Goal: Task Accomplishment & Management: Complete application form

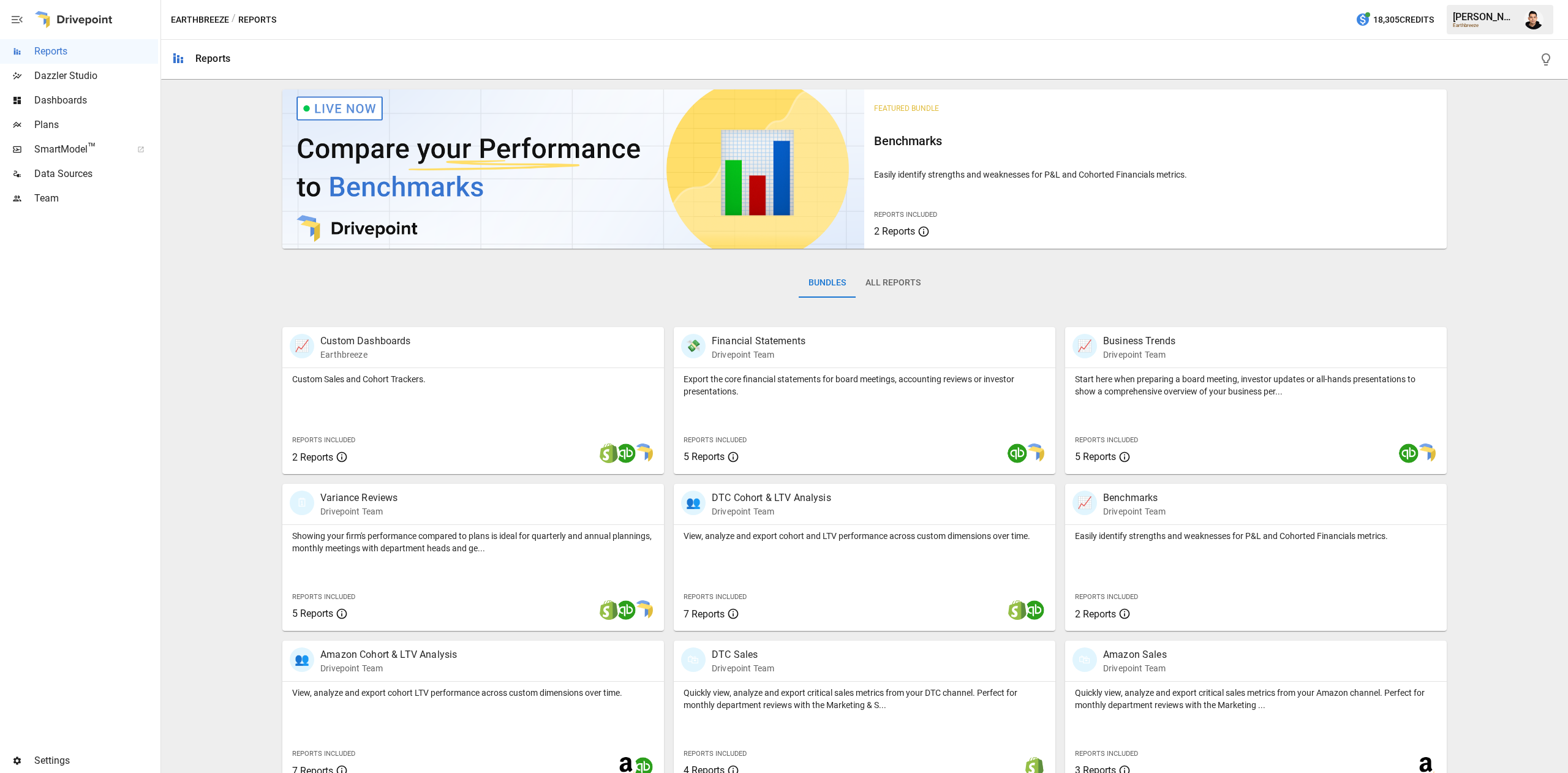
click at [106, 149] on span "SmartModel ™" at bounding box center [79, 149] width 90 height 15
click at [75, 125] on span "Plans" at bounding box center [96, 125] width 124 height 15
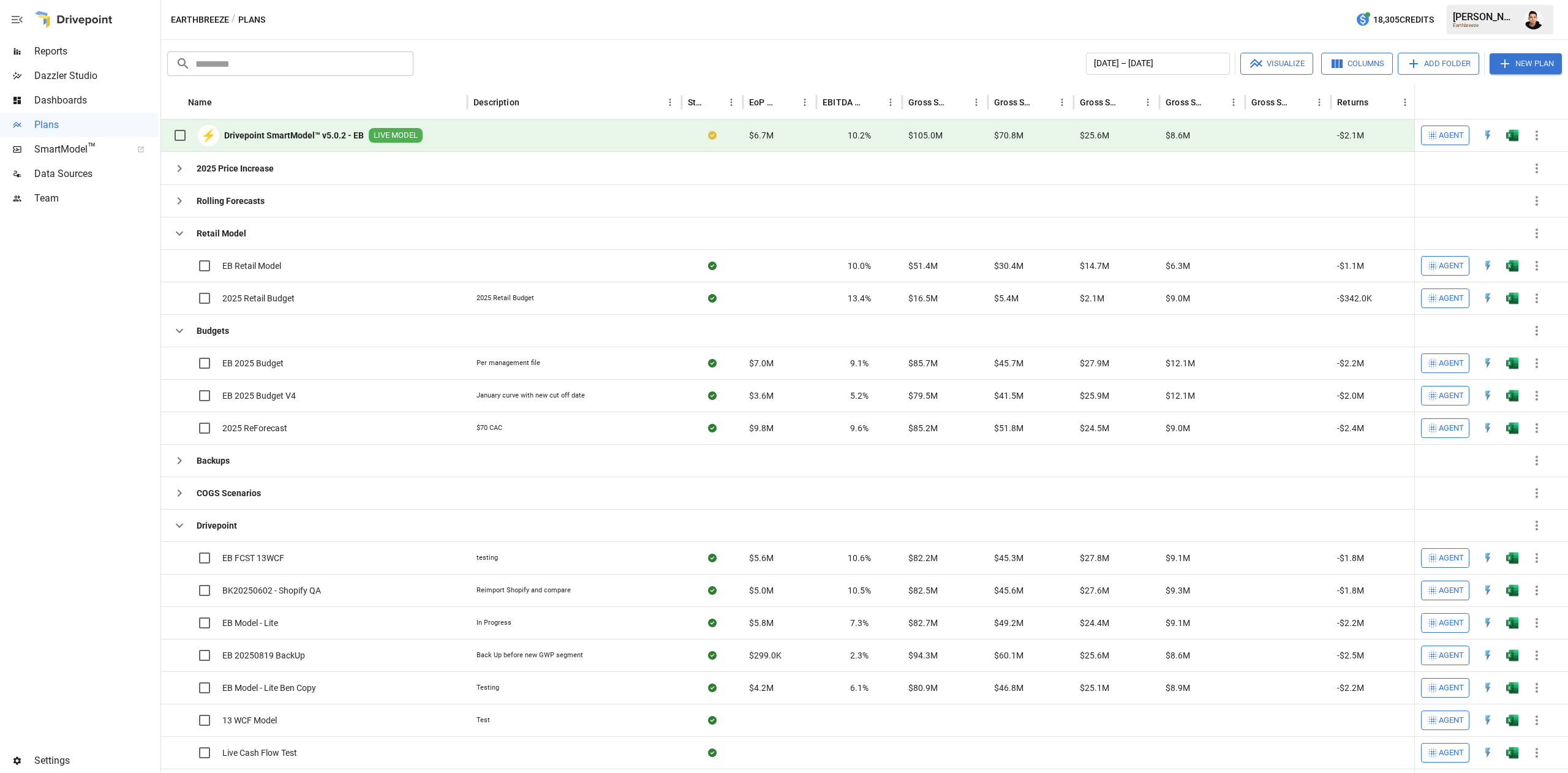
click at [1524, 66] on button "New Plan" at bounding box center [1525, 63] width 72 height 20
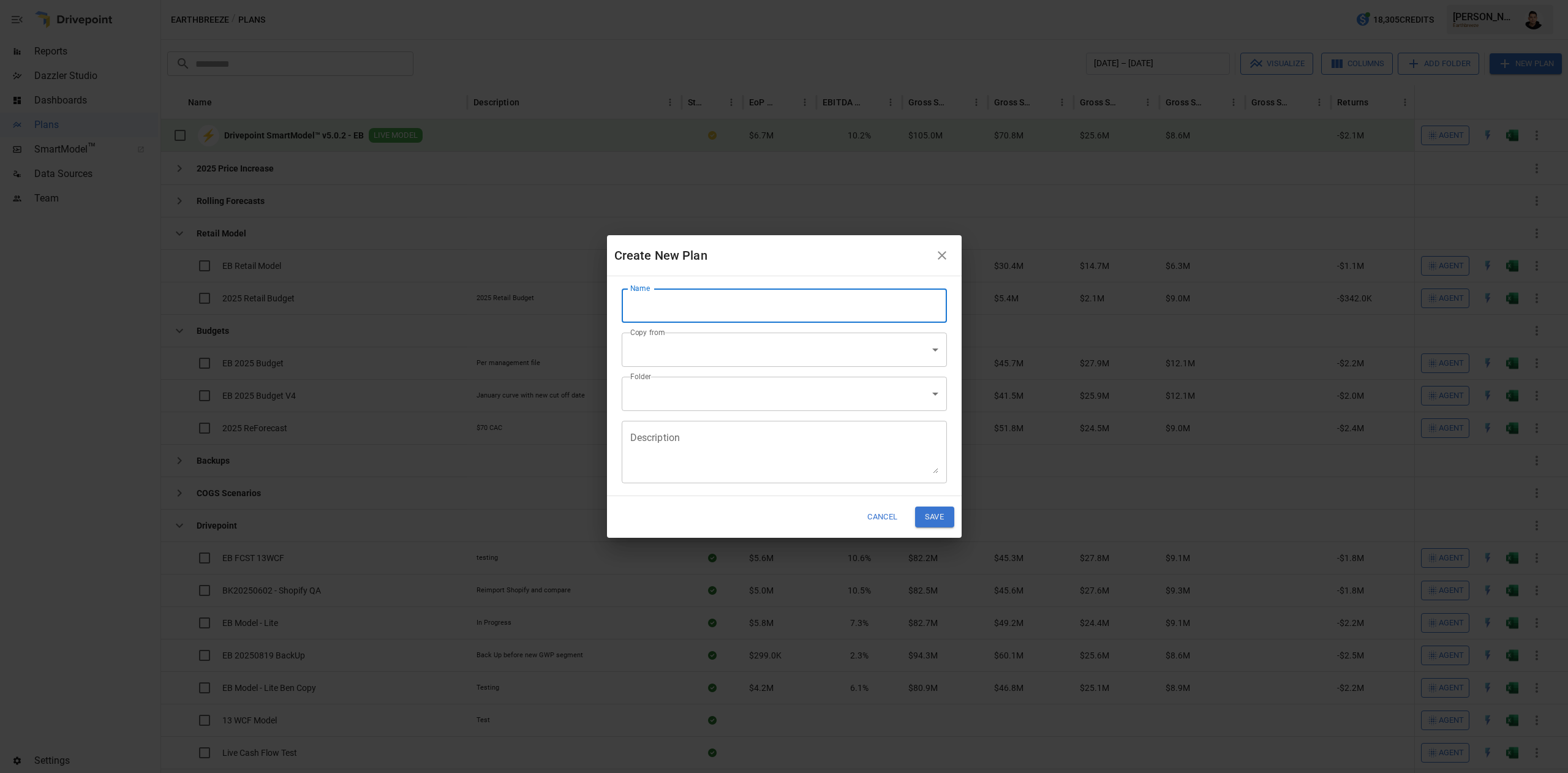
click at [770, 298] on input "Name" at bounding box center [784, 305] width 326 height 35
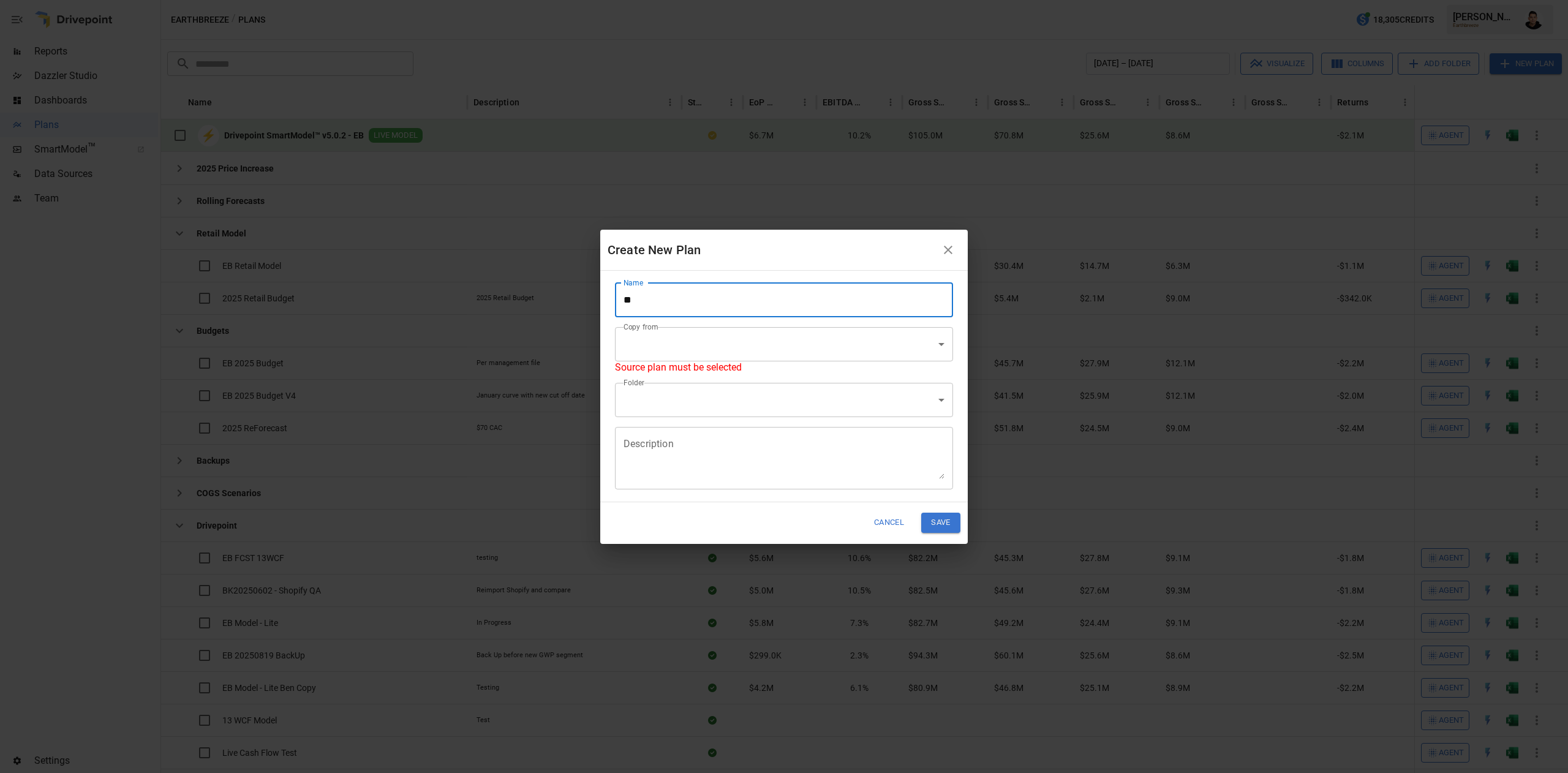
type input "*"
type input "**********"
drag, startPoint x: 745, startPoint y: 364, endPoint x: 747, endPoint y: 358, distance: 6.3
click at [745, 364] on div "Copy from ​ ​ Source plan must be selected" at bounding box center [778, 345] width 348 height 56
click at [757, 0] on body "Reports Dazzler Studio Dashboards Plans SmartModel ™ Data Sources Team Settings…" at bounding box center [784, 0] width 1568 height 0
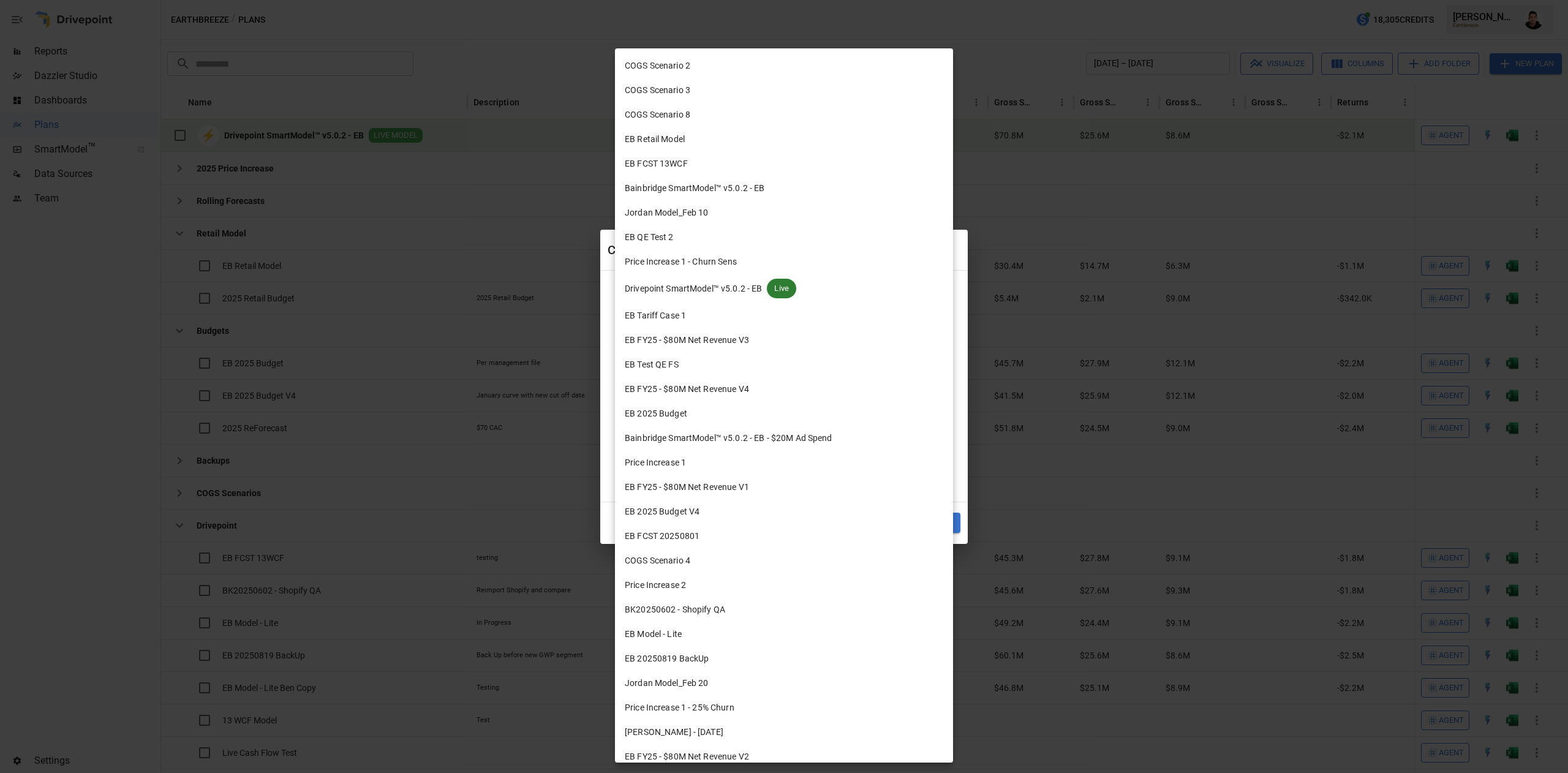
click at [756, 143] on li "EB Retail Model" at bounding box center [784, 140] width 338 height 25
type input "**********"
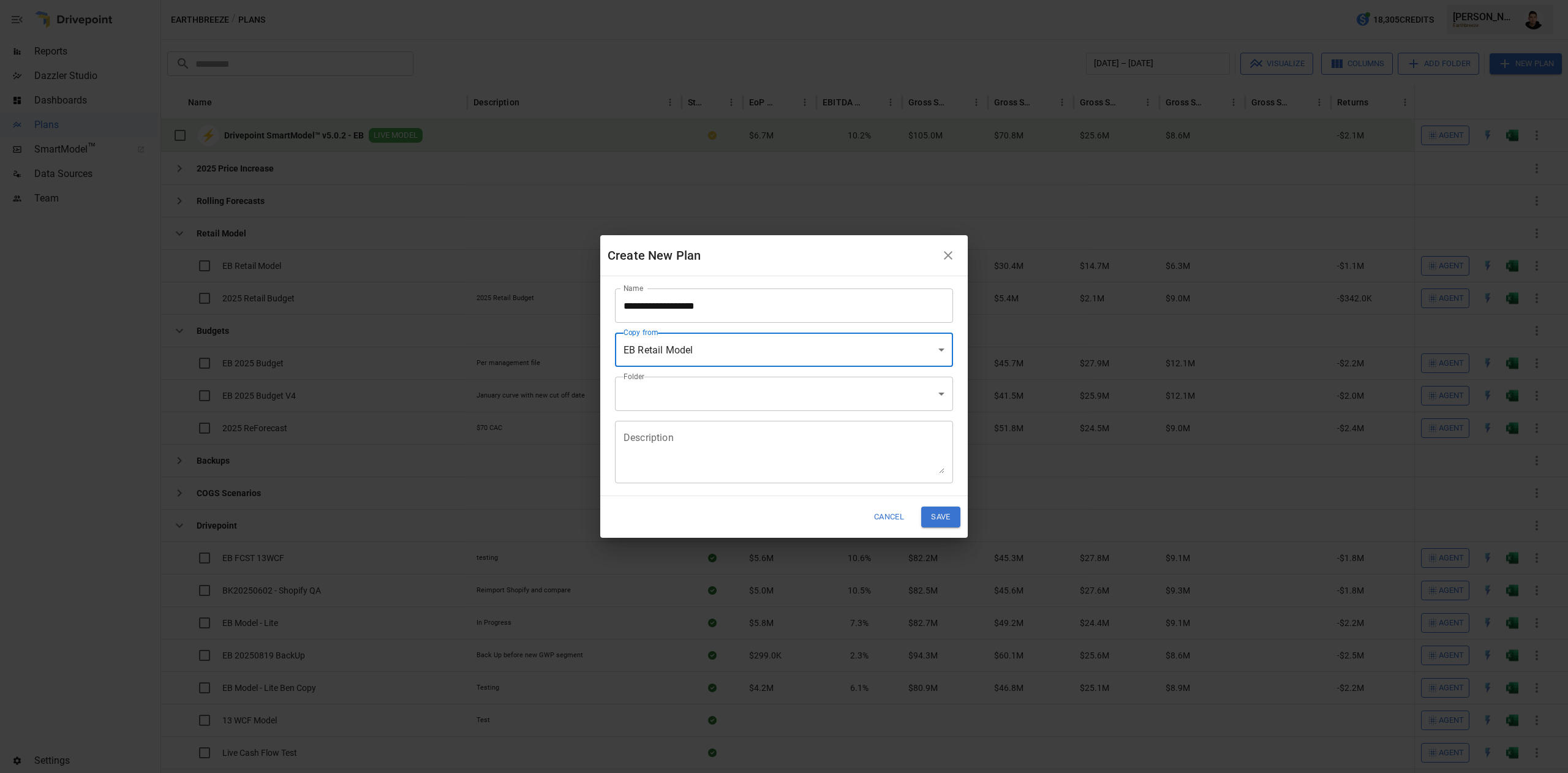
click at [688, 0] on body "Reports Dazzler Studio Dashboards Plans SmartModel ™ Data Sources Team Settings…" at bounding box center [784, 0] width 1568 height 0
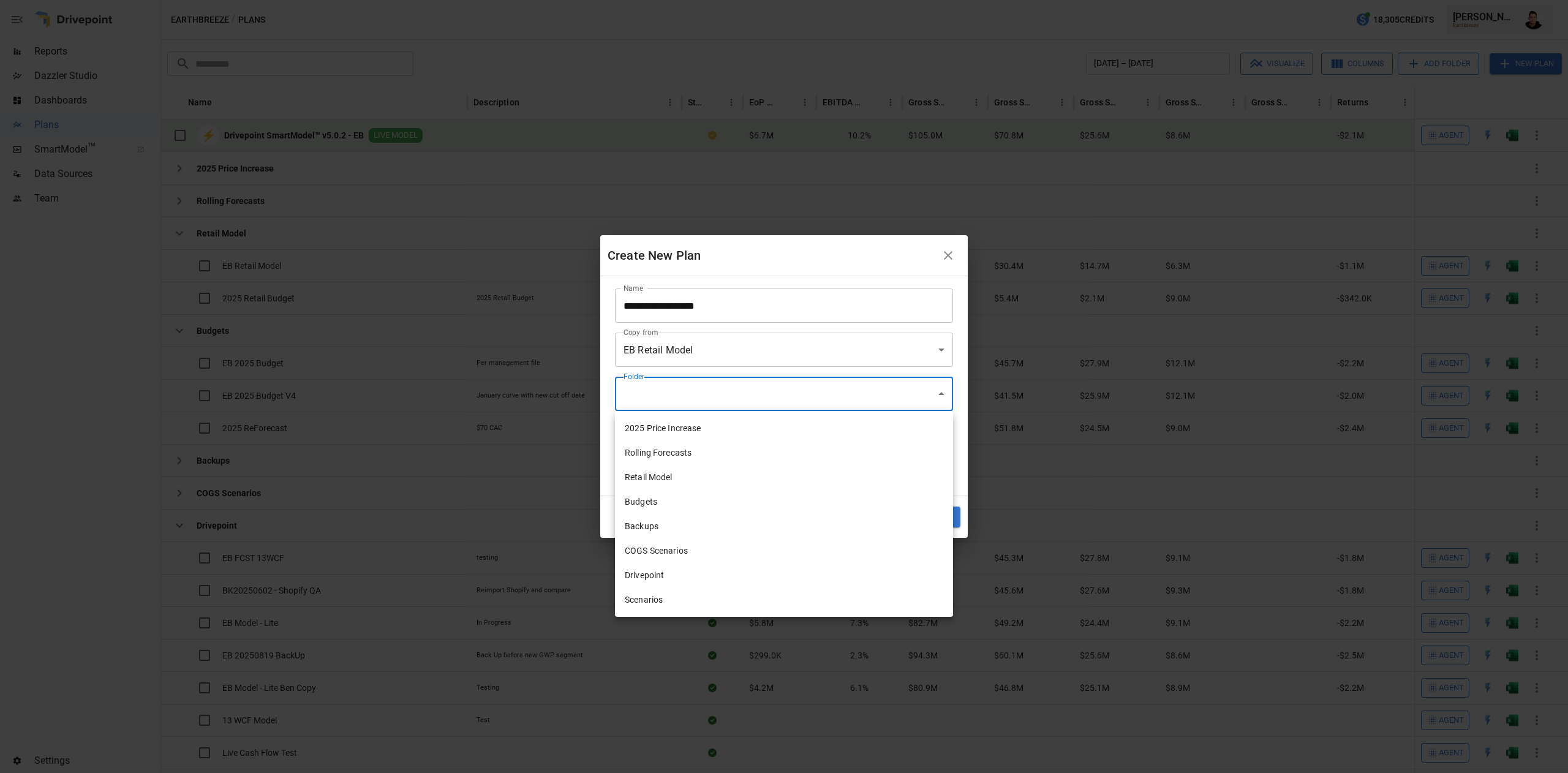
click at [670, 480] on li "Retail Model" at bounding box center [784, 478] width 338 height 25
type input "**********"
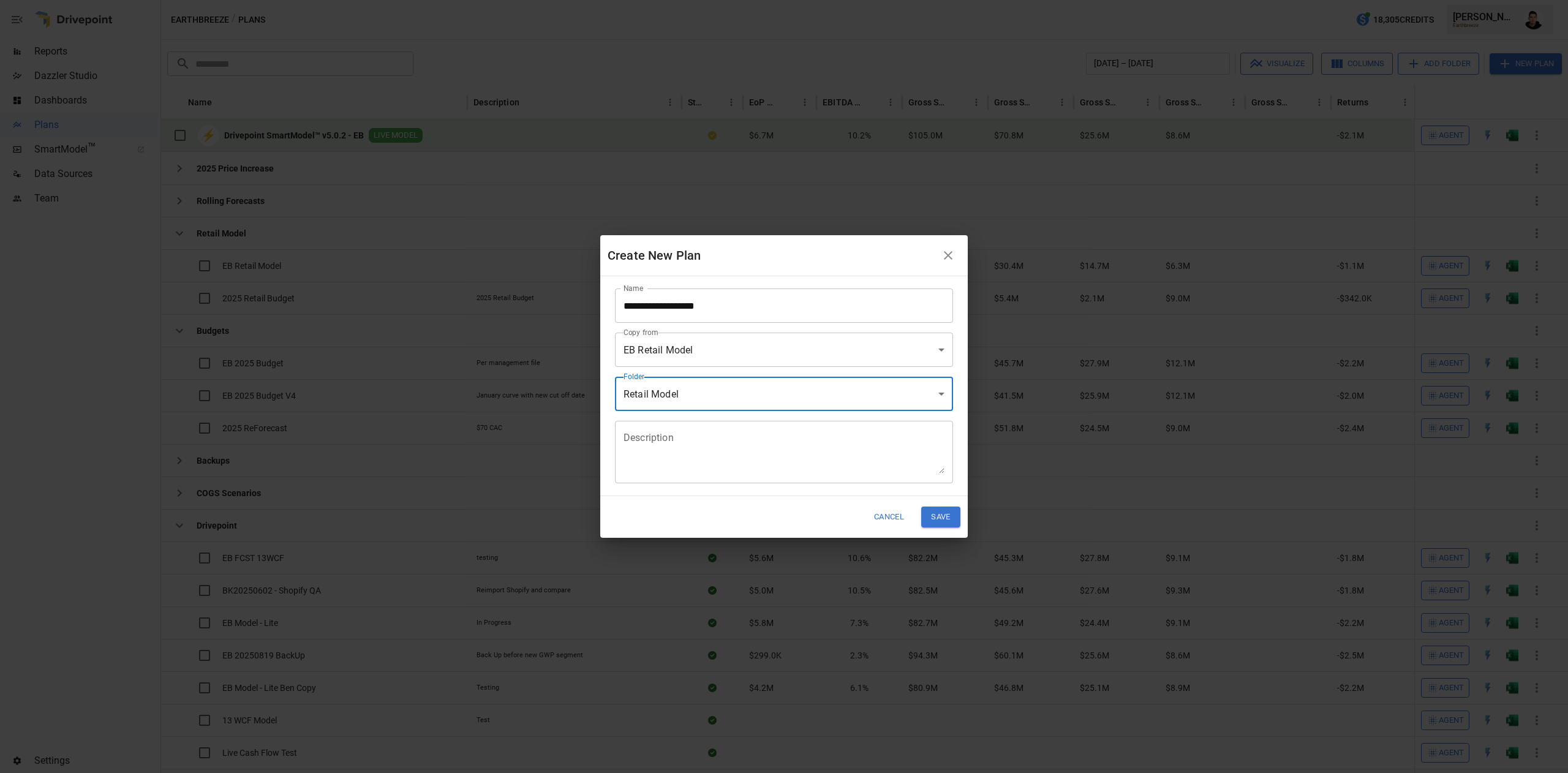
click at [724, 455] on textarea "Description" at bounding box center [784, 453] width 321 height 43
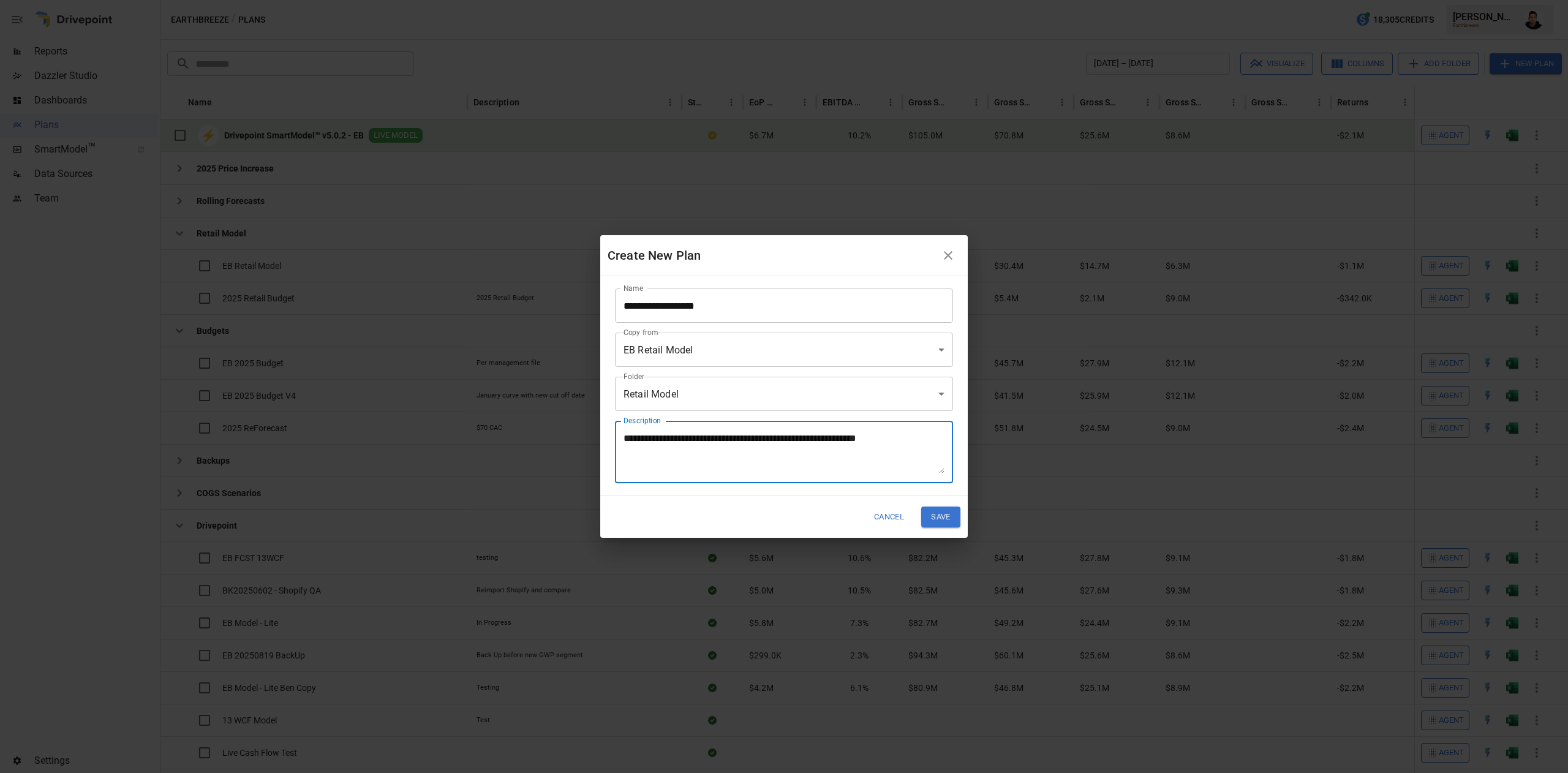
type textarea "**********"
click at [956, 519] on button "Save" at bounding box center [941, 517] width 39 height 20
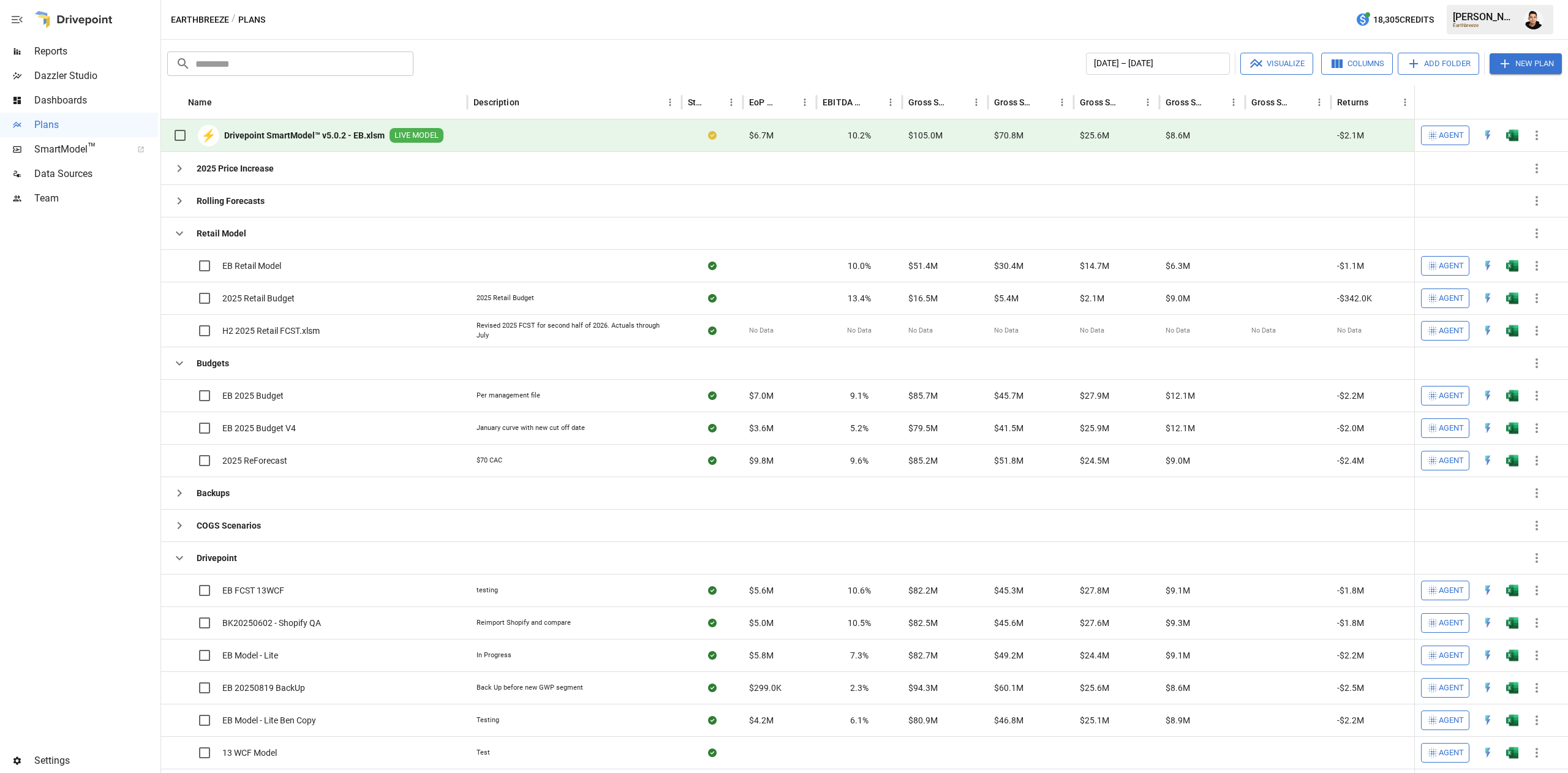
click at [1554, 17] on div "Earthbreeze / Plans 18,305 Credits [PERSON_NAME] Earthbreeze" at bounding box center [864, 20] width 1407 height 39
click at [1532, 24] on img "Francisco Sanchez" at bounding box center [1534, 20] width 20 height 20
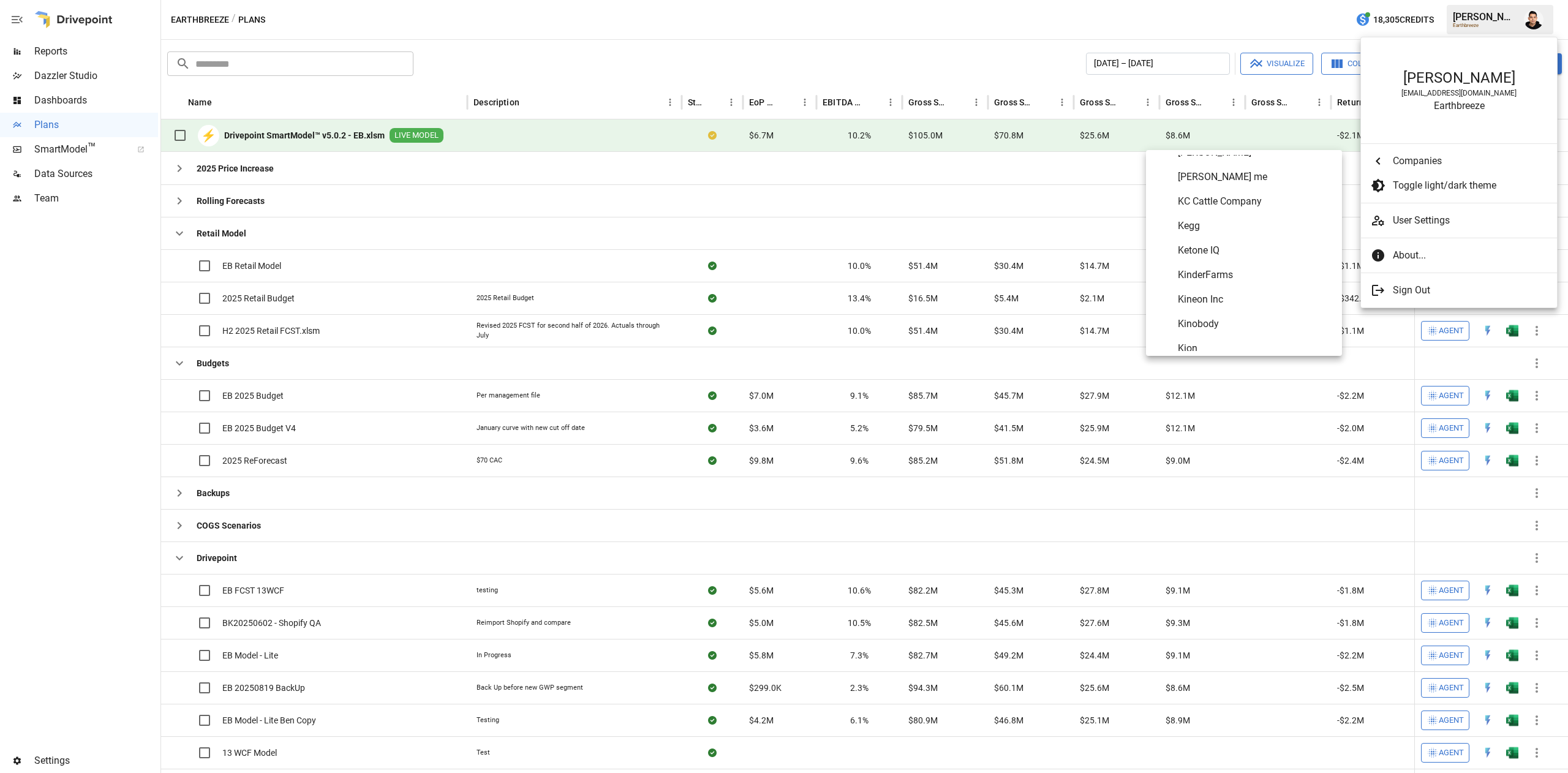
scroll to position [3786, 0]
click at [1236, 267] on Sauce "Laundry Sauce" at bounding box center [1244, 278] width 196 height 25
